Goal: Information Seeking & Learning: Find specific fact

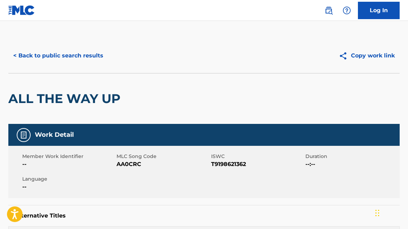
click at [52, 57] on button "< Back to public search results" at bounding box center [58, 55] width 100 height 17
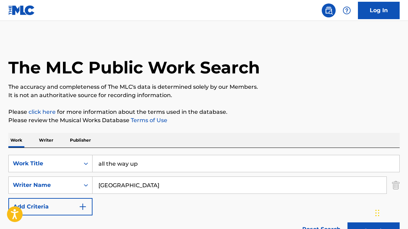
scroll to position [110, 0]
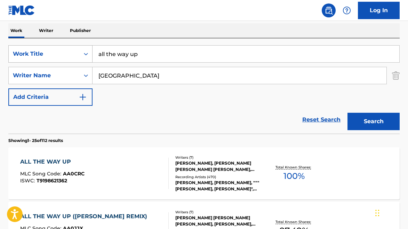
drag, startPoint x: 144, startPoint y: 58, endPoint x: 86, endPoint y: 48, distance: 58.4
click at [86, 48] on div "SearchWithCriteria4c3f92e4-3757-4da3-97a8-09567322aec8 Work Title all the way up" at bounding box center [204, 53] width 392 height 17
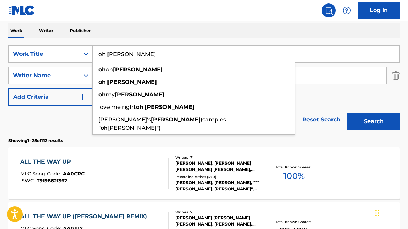
type input "oh [PERSON_NAME]"
click at [105, 30] on div "Work Writer Publisher" at bounding box center [204, 30] width 392 height 15
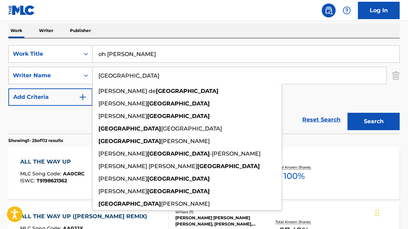
drag, startPoint x: 111, startPoint y: 76, endPoint x: 73, endPoint y: 80, distance: 38.9
click at [73, 80] on div "SearchWithCriteria5ae413c5-7499-48e4-ae2b-570c49c0eda1 Writer Name [PERSON_NAME…" at bounding box center [204, 75] width 392 height 17
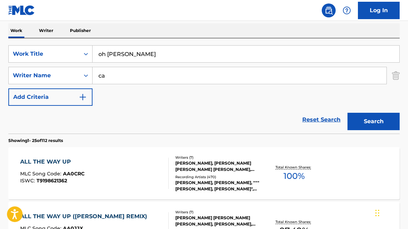
type input "c"
click at [356, 124] on button "Search" at bounding box center [374, 121] width 52 height 17
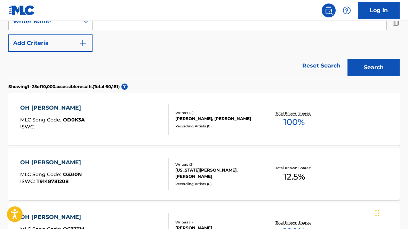
scroll to position [164, 0]
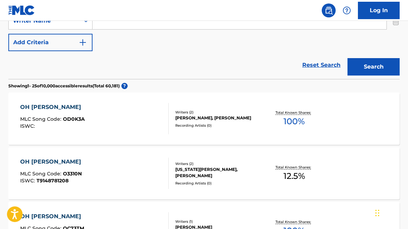
click at [46, 108] on div "OH [PERSON_NAME]" at bounding box center [52, 107] width 65 height 8
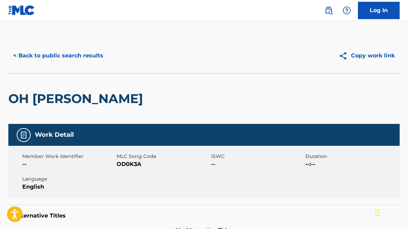
click at [37, 53] on button "< Back to public search results" at bounding box center [58, 55] width 100 height 17
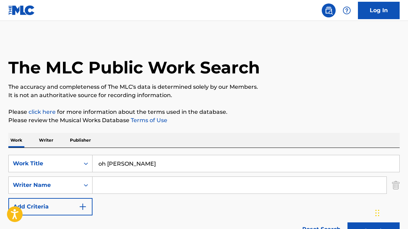
click at [116, 185] on input "Search Form" at bounding box center [240, 185] width 294 height 17
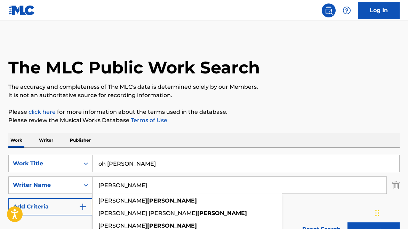
click at [374, 229] on button "Search" at bounding box center [374, 230] width 52 height 17
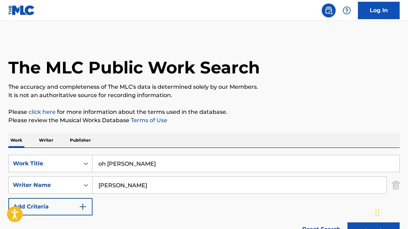
click at [147, 186] on input "[PERSON_NAME]" at bounding box center [240, 185] width 294 height 17
click at [148, 187] on input "[PERSON_NAME]" at bounding box center [240, 185] width 294 height 17
click at [155, 184] on input "[PERSON_NAME]" at bounding box center [240, 185] width 294 height 17
click at [374, 229] on button "Search" at bounding box center [374, 230] width 52 height 17
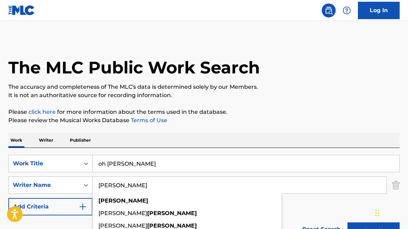
drag, startPoint x: 97, startPoint y: 178, endPoint x: 79, endPoint y: 175, distance: 18.0
click at [79, 175] on div "SearchWithCriteria4c3f92e4-3757-4da3-97a8-09567322aec8 Work Title oh [PERSON_NA…" at bounding box center [204, 185] width 392 height 61
paste input "h"
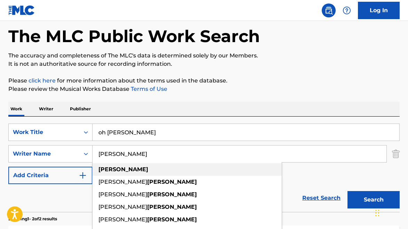
type input "[PERSON_NAME]"
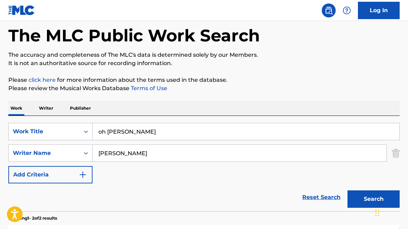
drag, startPoint x: 353, startPoint y: 193, endPoint x: 345, endPoint y: 192, distance: 8.8
click at [353, 193] on button "Search" at bounding box center [374, 198] width 52 height 17
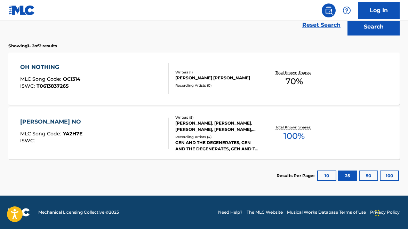
scroll to position [204, 0]
click at [45, 66] on div "OH NOTHING" at bounding box center [50, 67] width 60 height 8
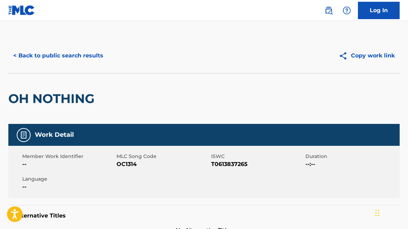
click at [35, 58] on button "< Back to public search results" at bounding box center [58, 55] width 100 height 17
